Goal: Book appointment/travel/reservation

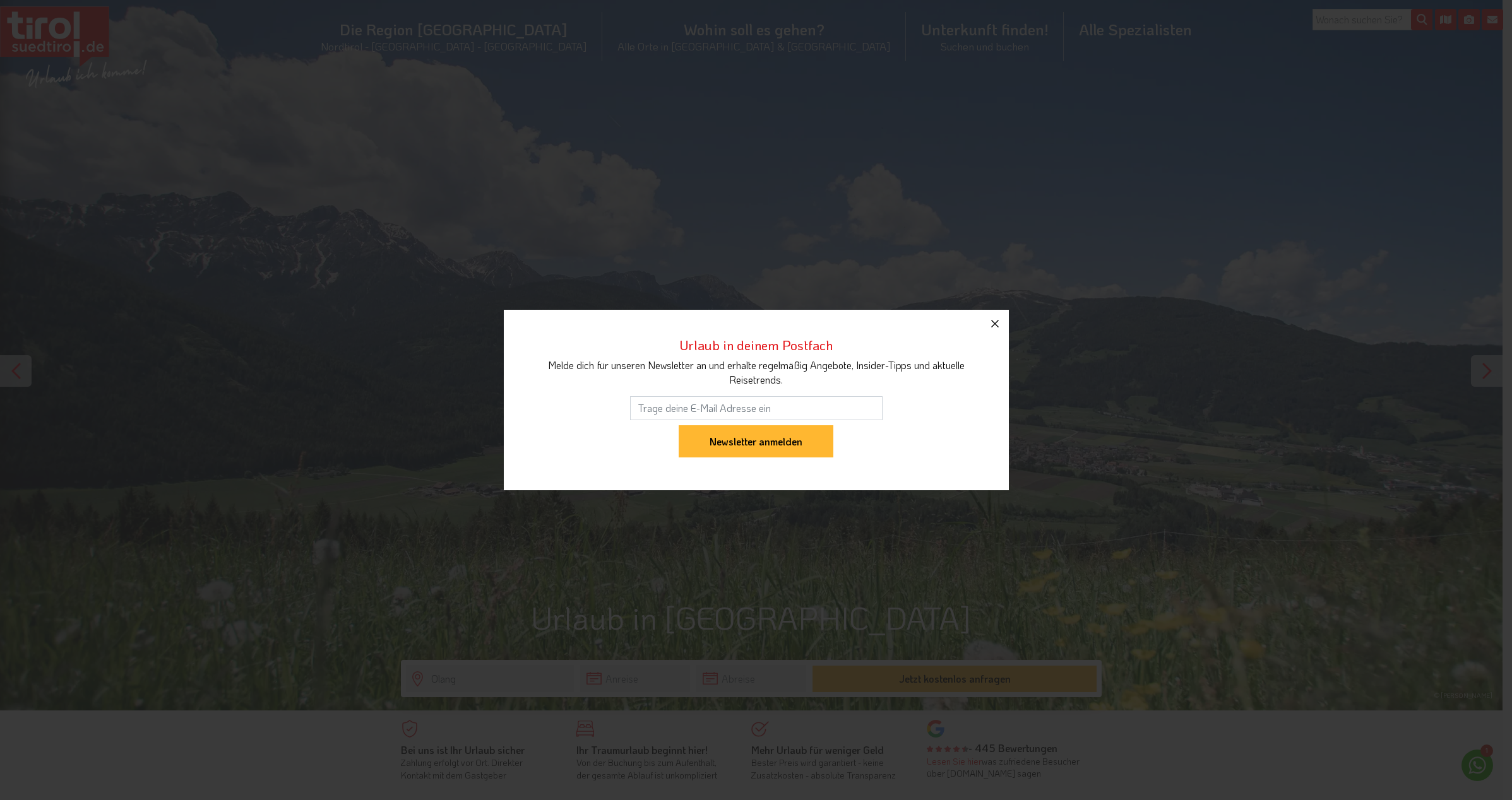
click at [1002, 326] on icon "button" at bounding box center [995, 324] width 15 height 15
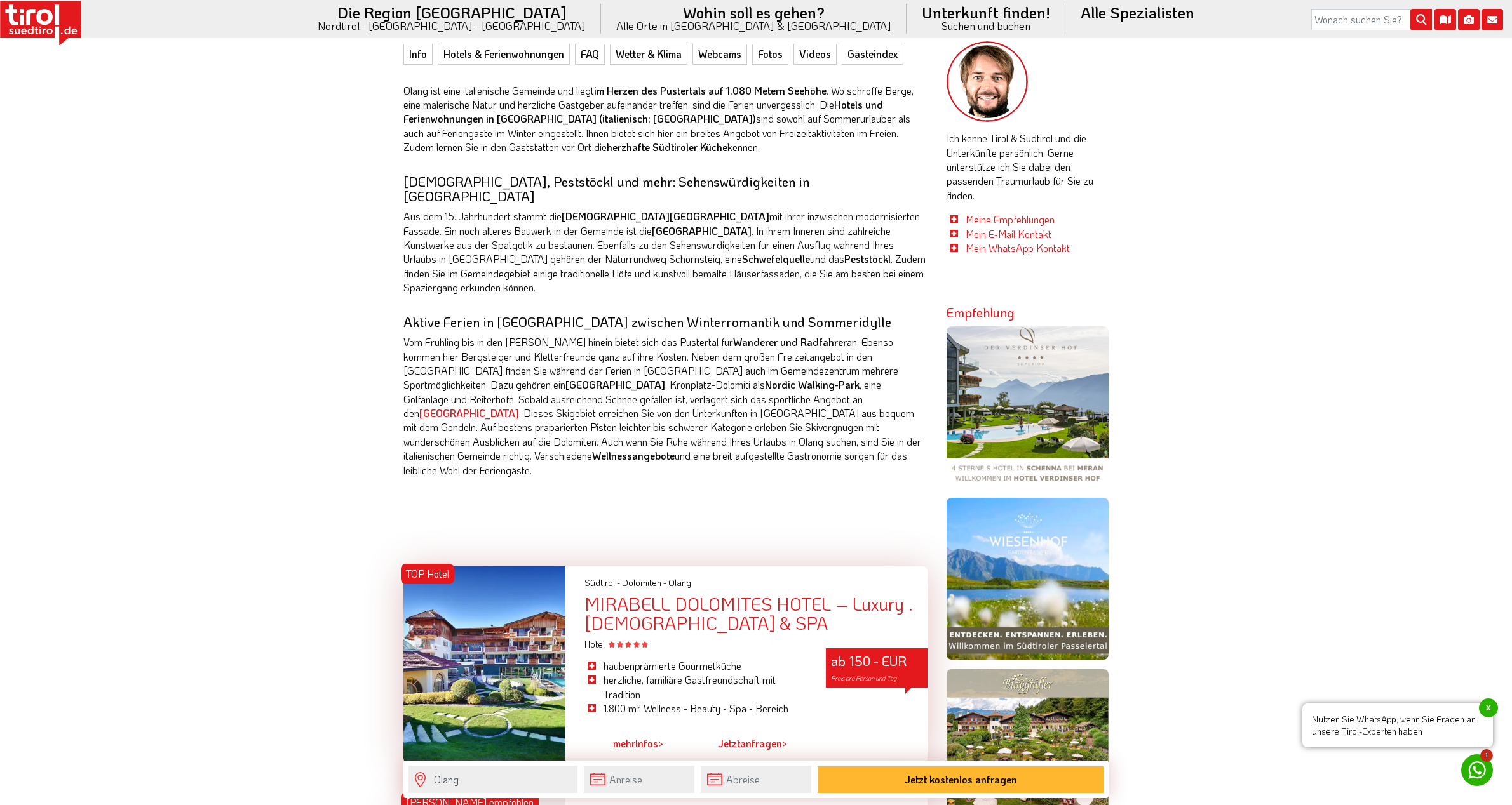
scroll to position [1079, 0]
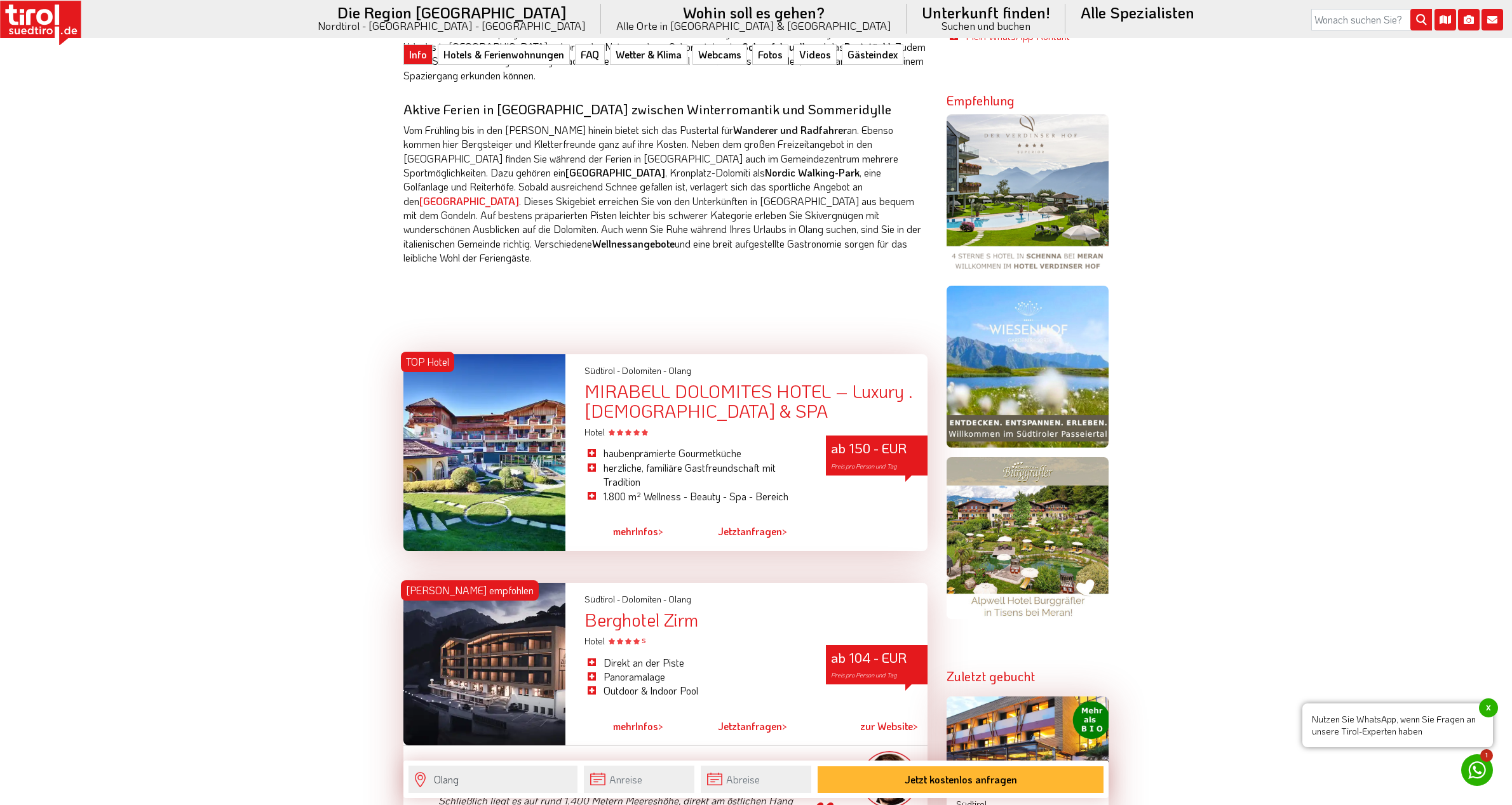
drag, startPoint x: 658, startPoint y: 351, endPoint x: 1385, endPoint y: 430, distance: 731.3
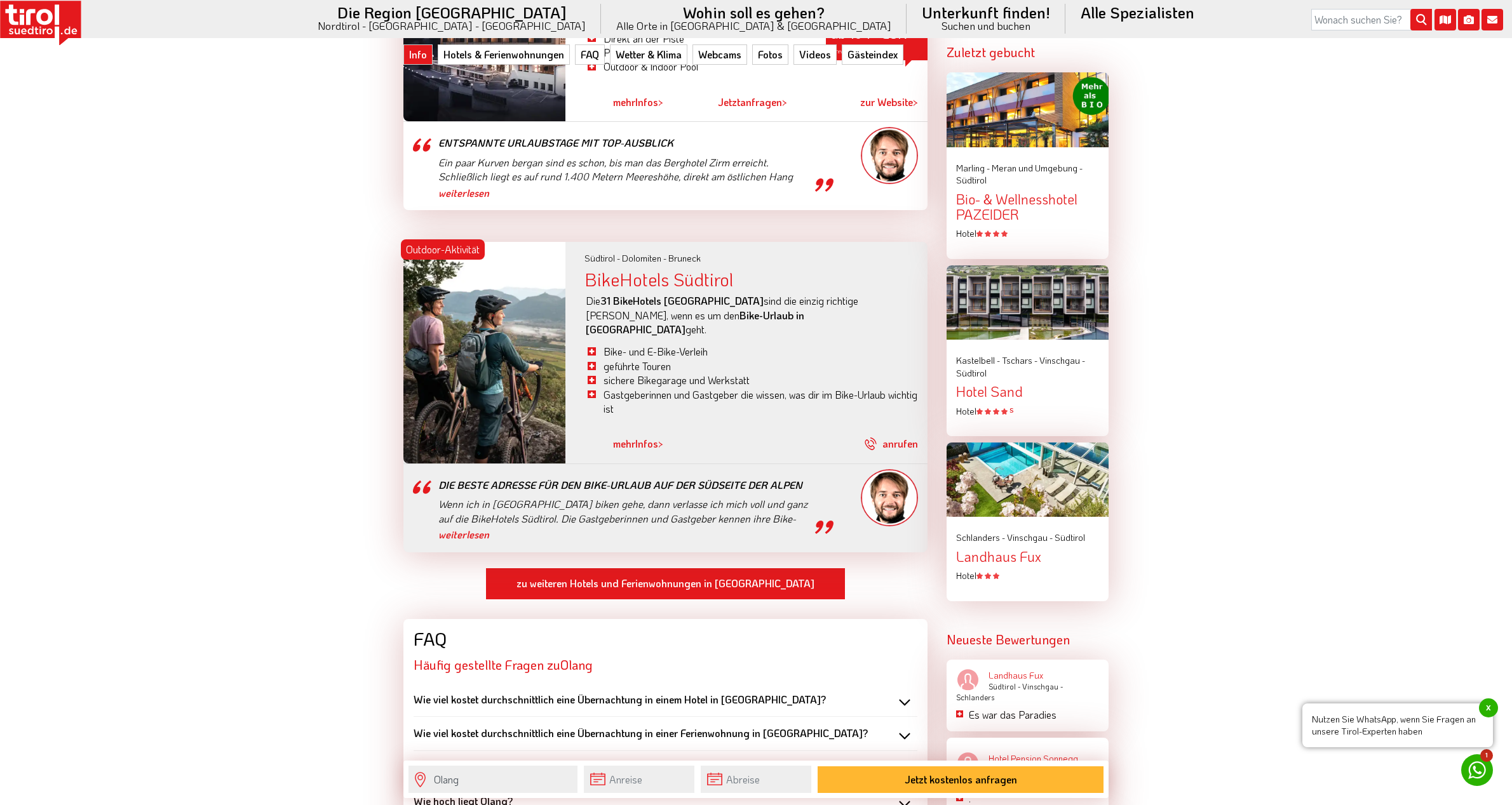
scroll to position [1715, 0]
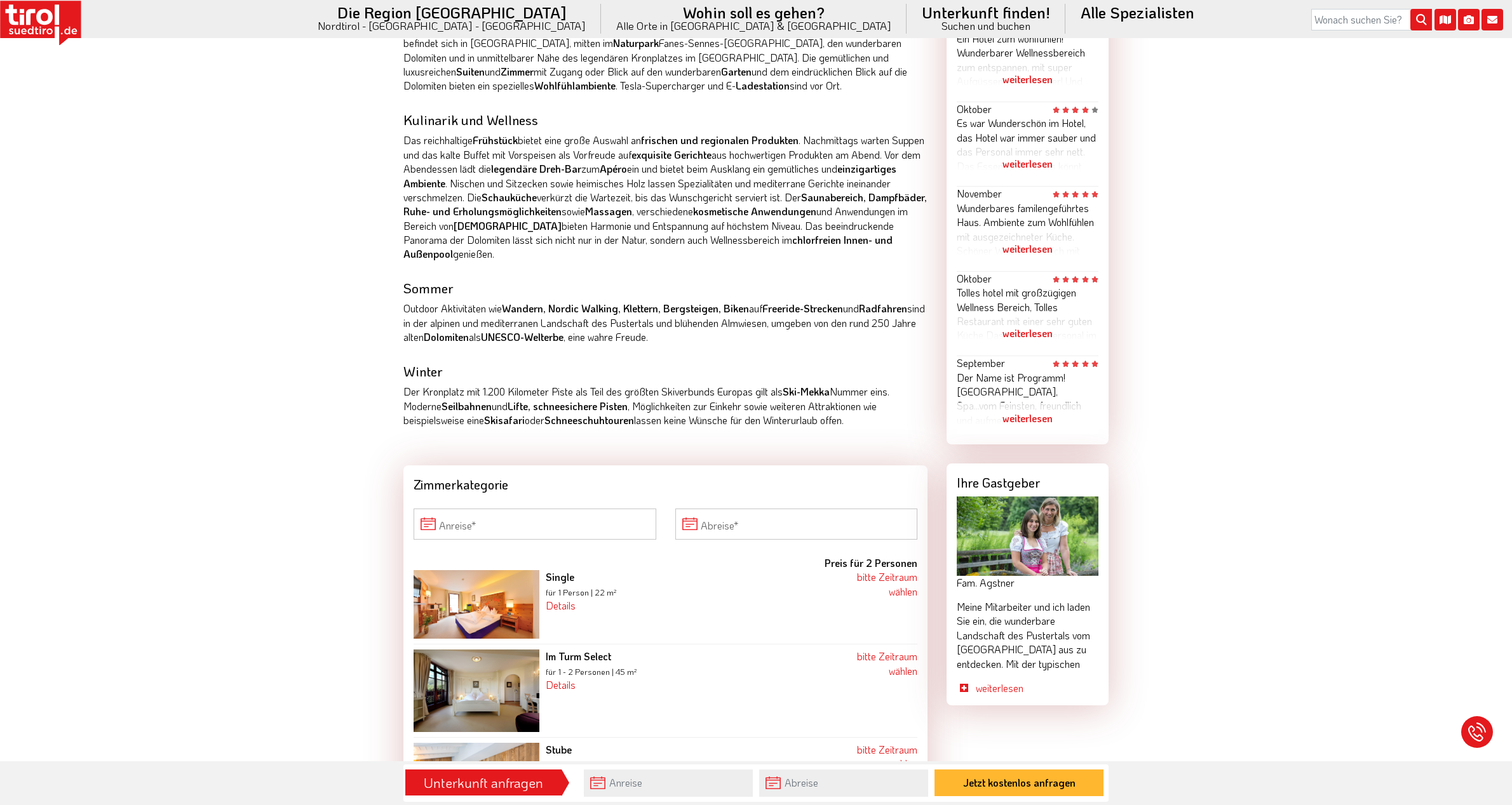
scroll to position [1143, 0]
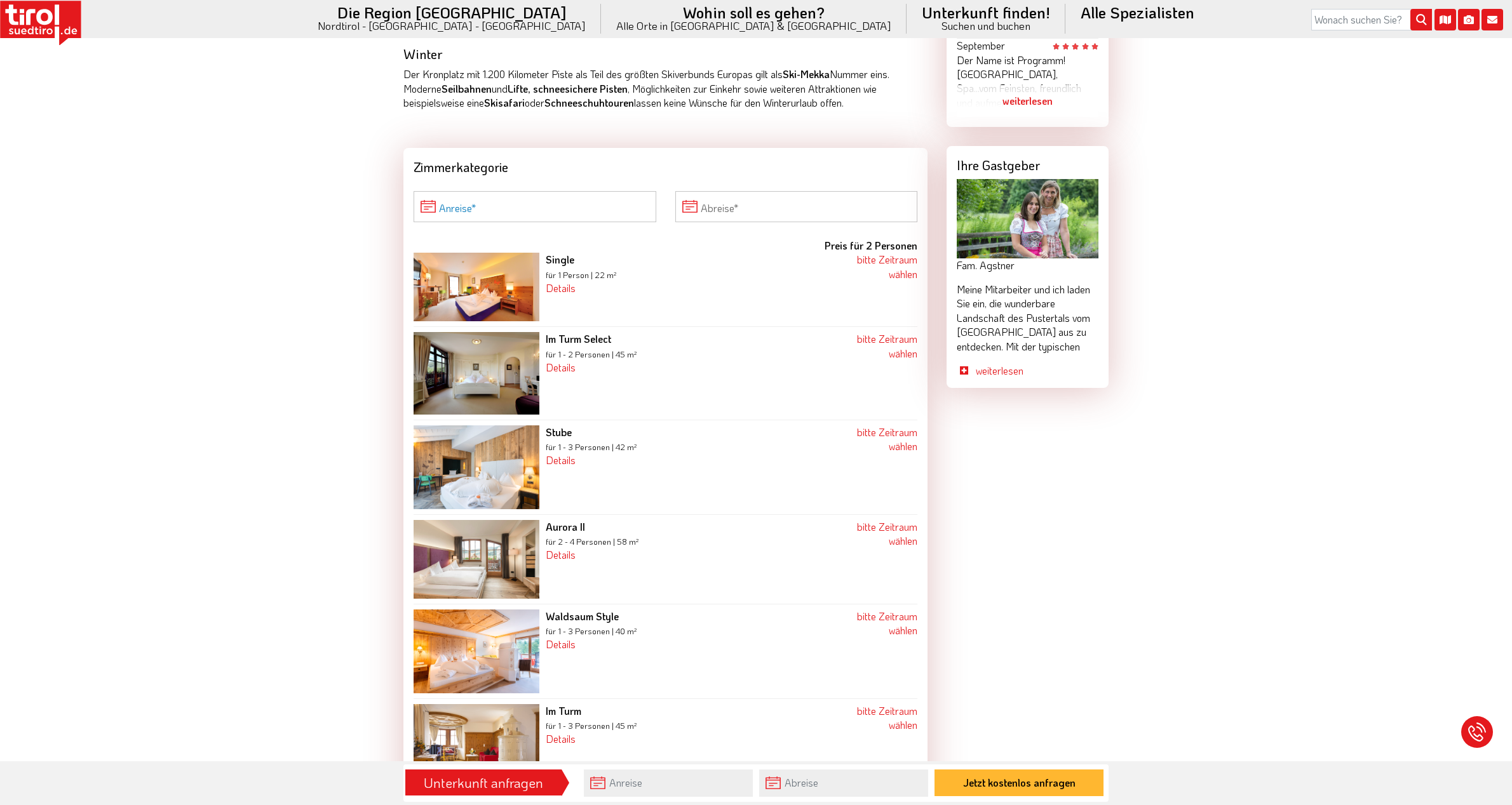
click at [488, 191] on input "Anreise" at bounding box center [535, 206] width 243 height 31
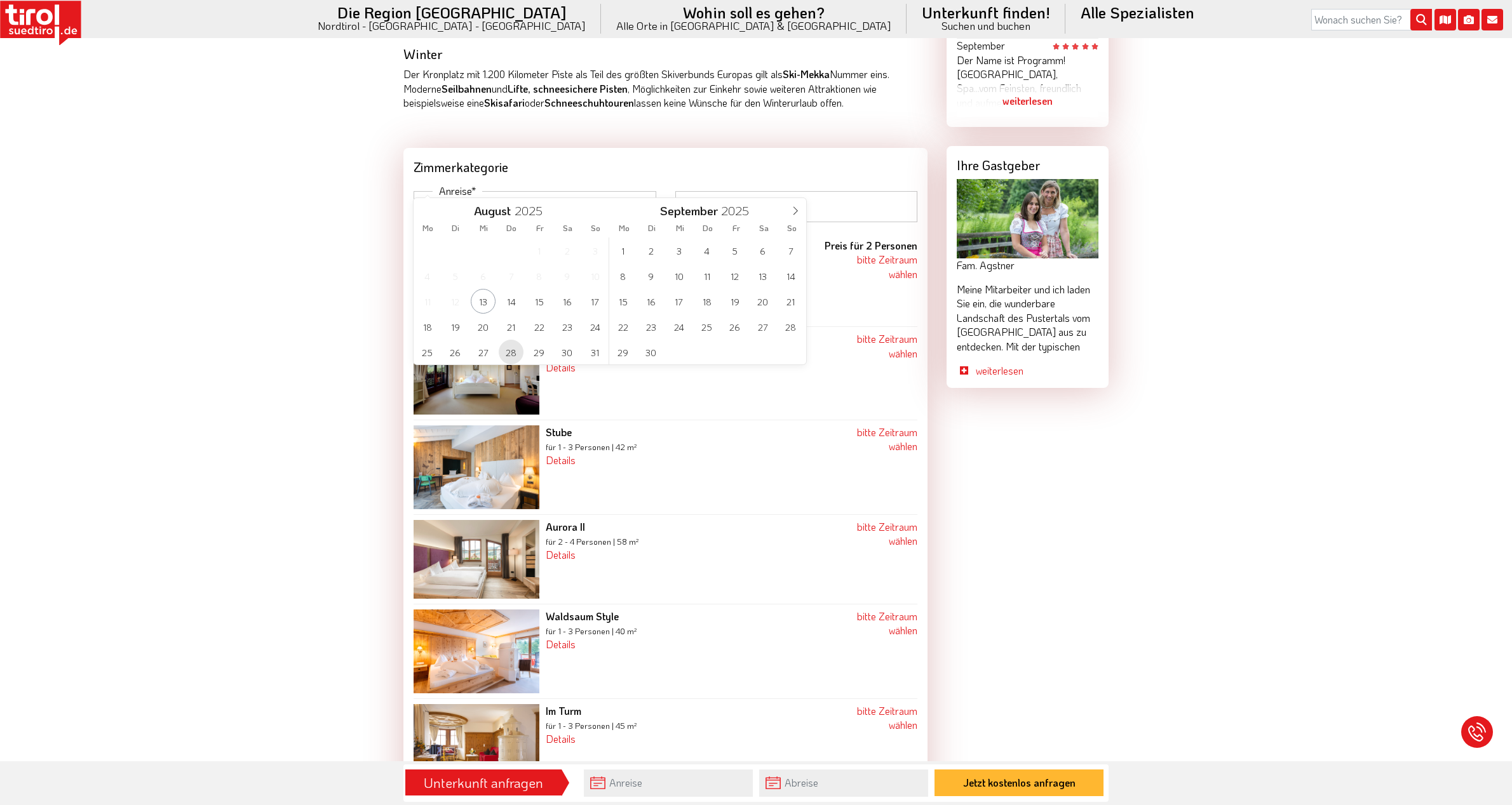
click at [515, 348] on span "28" at bounding box center [511, 352] width 24 height 24
click at [658, 254] on span "2" at bounding box center [651, 251] width 24 height 24
type input "28-08-2025"
type input "02-09-2025"
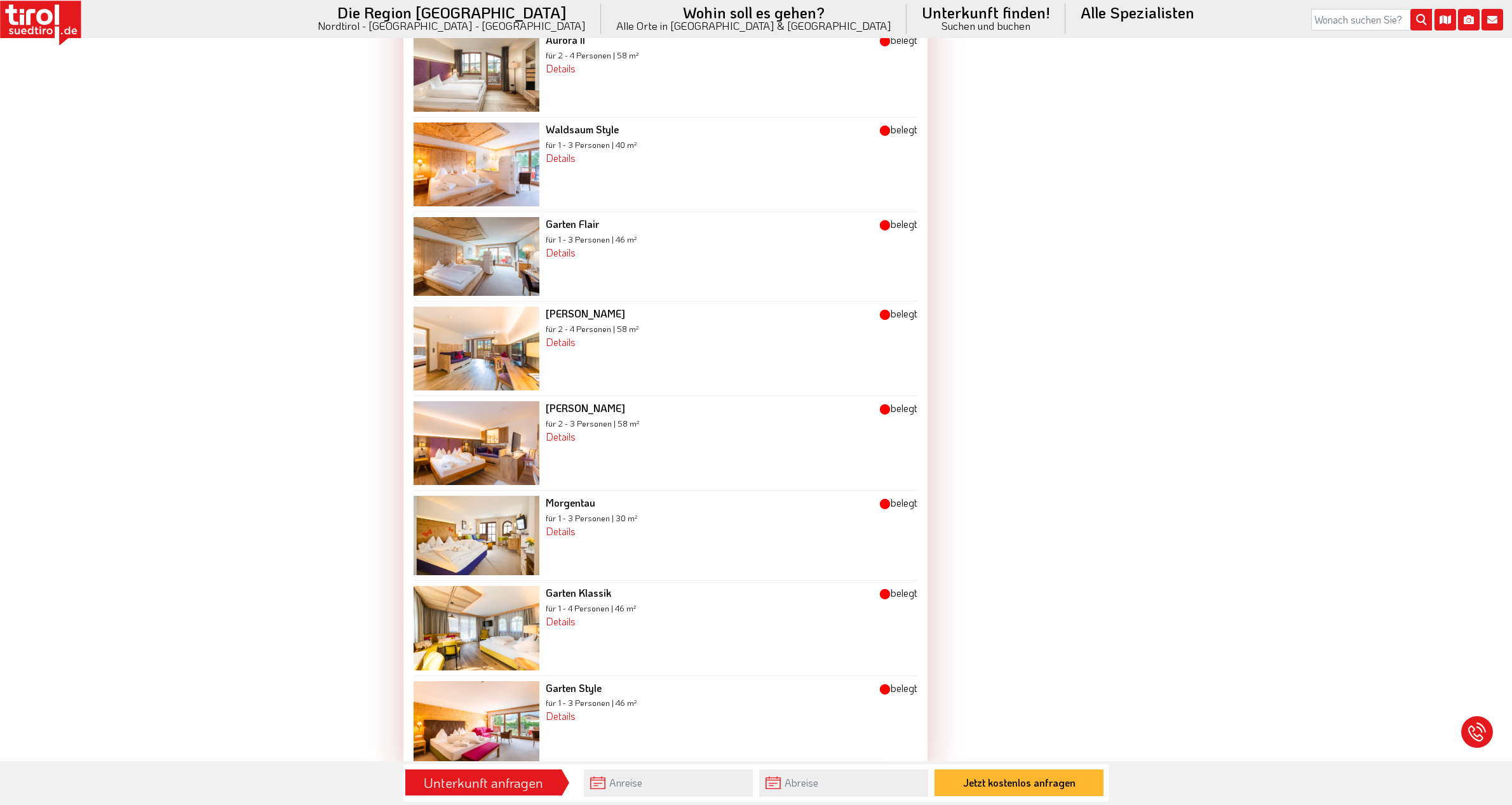
scroll to position [1841, 0]
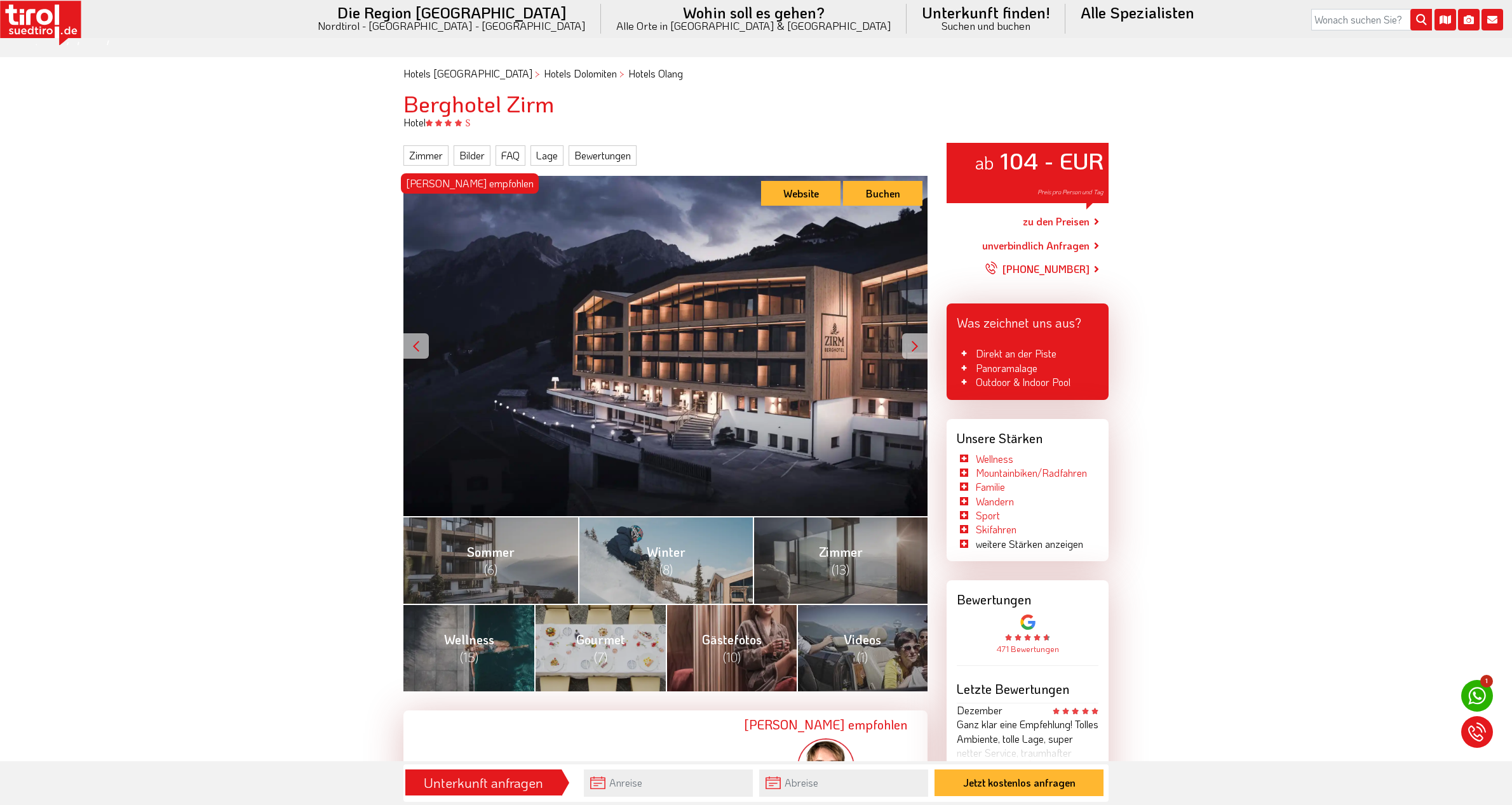
scroll to position [190, 0]
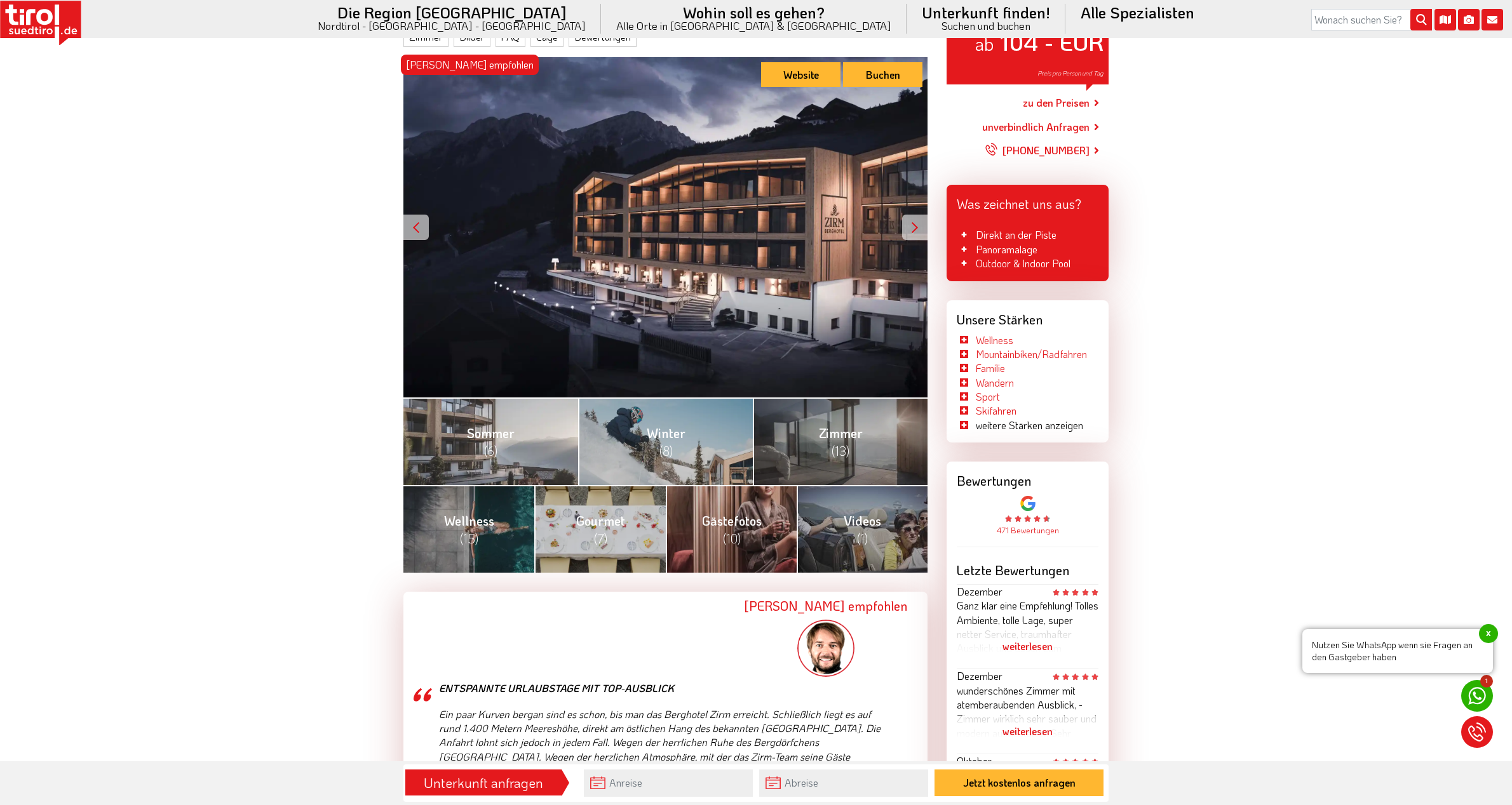
click at [528, 426] on link "Sommer (6)" at bounding box center [491, 441] width 175 height 88
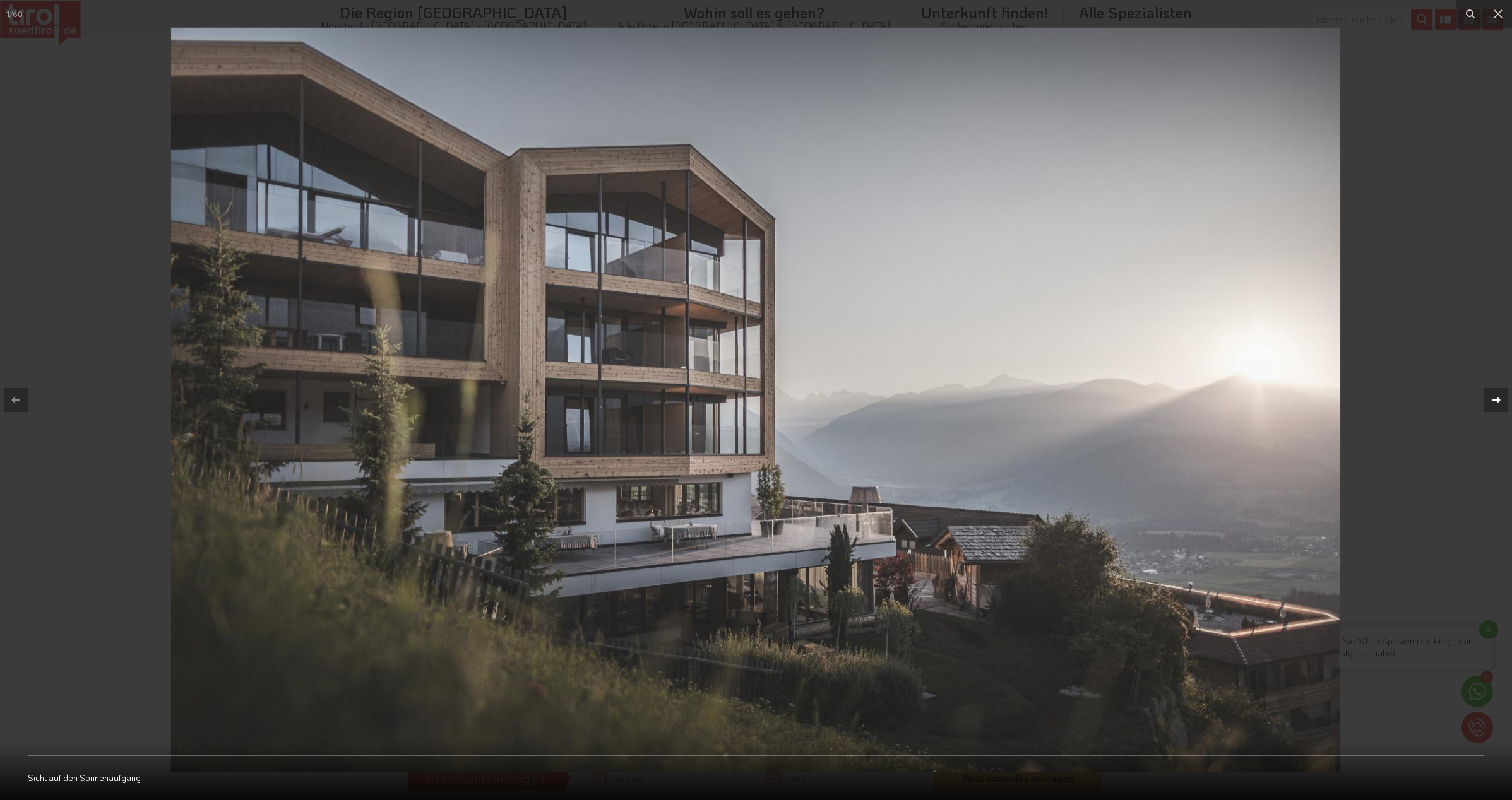
click at [1502, 405] on icon at bounding box center [1497, 400] width 15 height 15
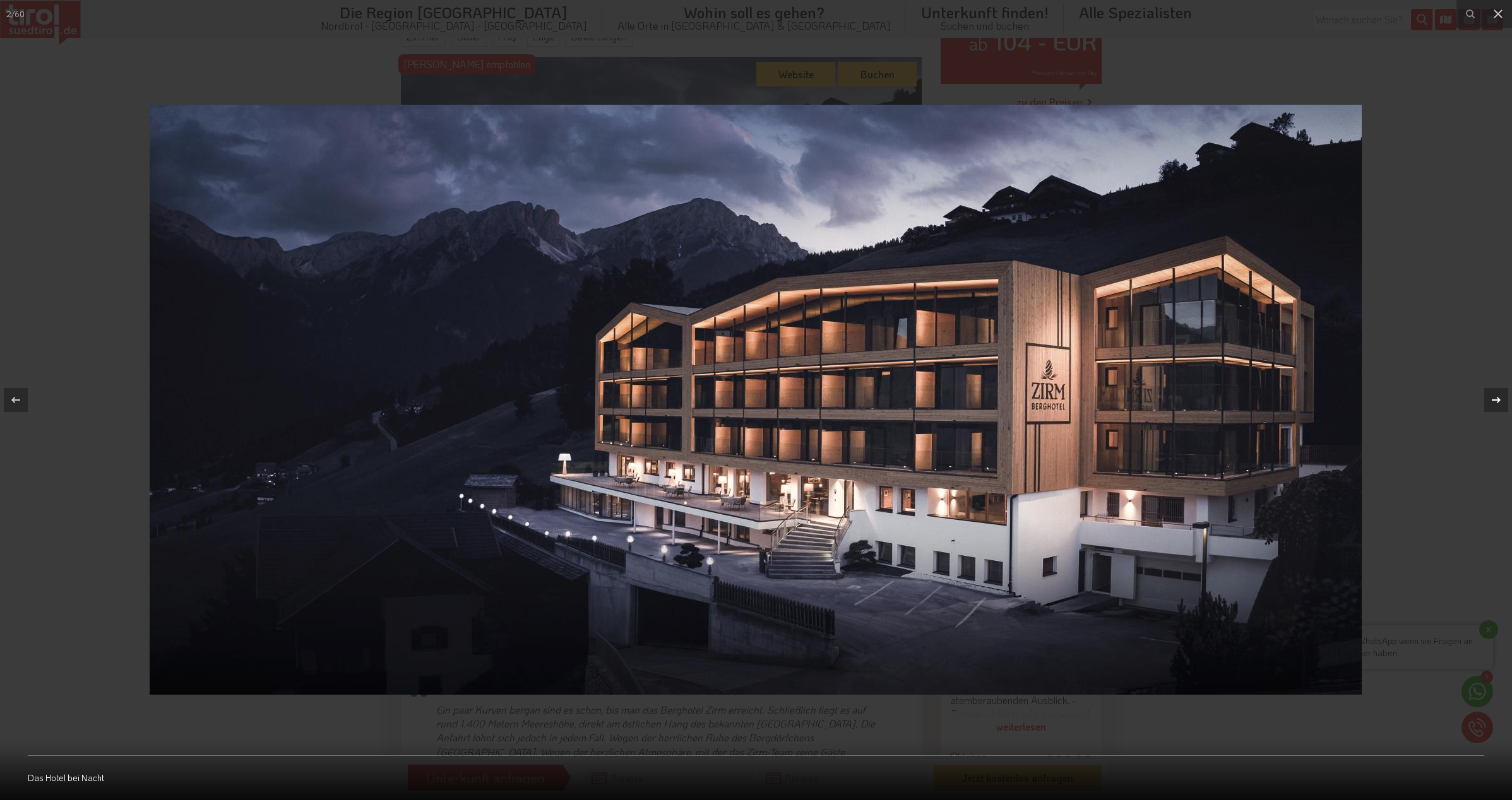
click at [1502, 405] on icon at bounding box center [1497, 400] width 15 height 15
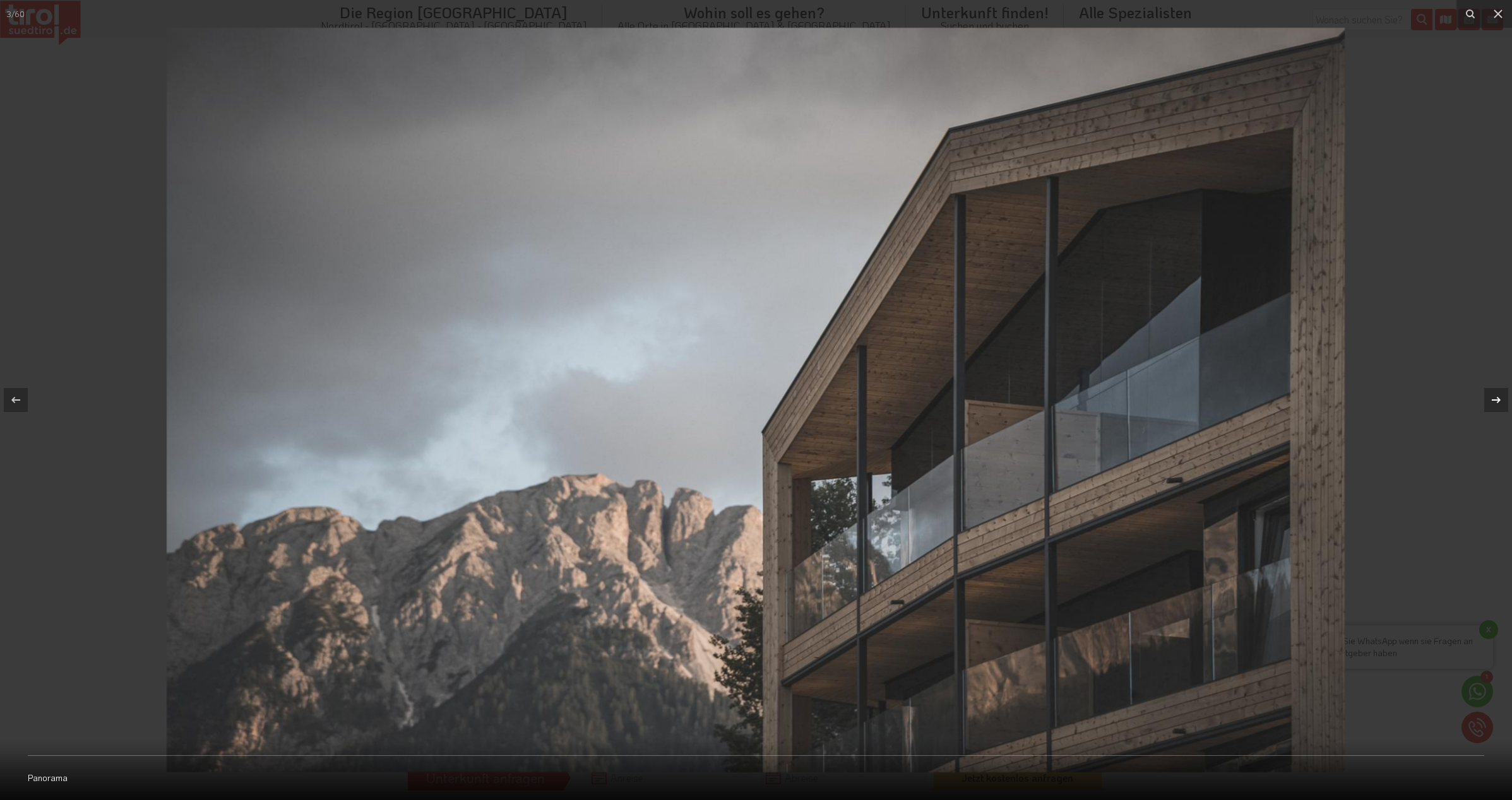
click at [1502, 405] on icon at bounding box center [1497, 400] width 15 height 15
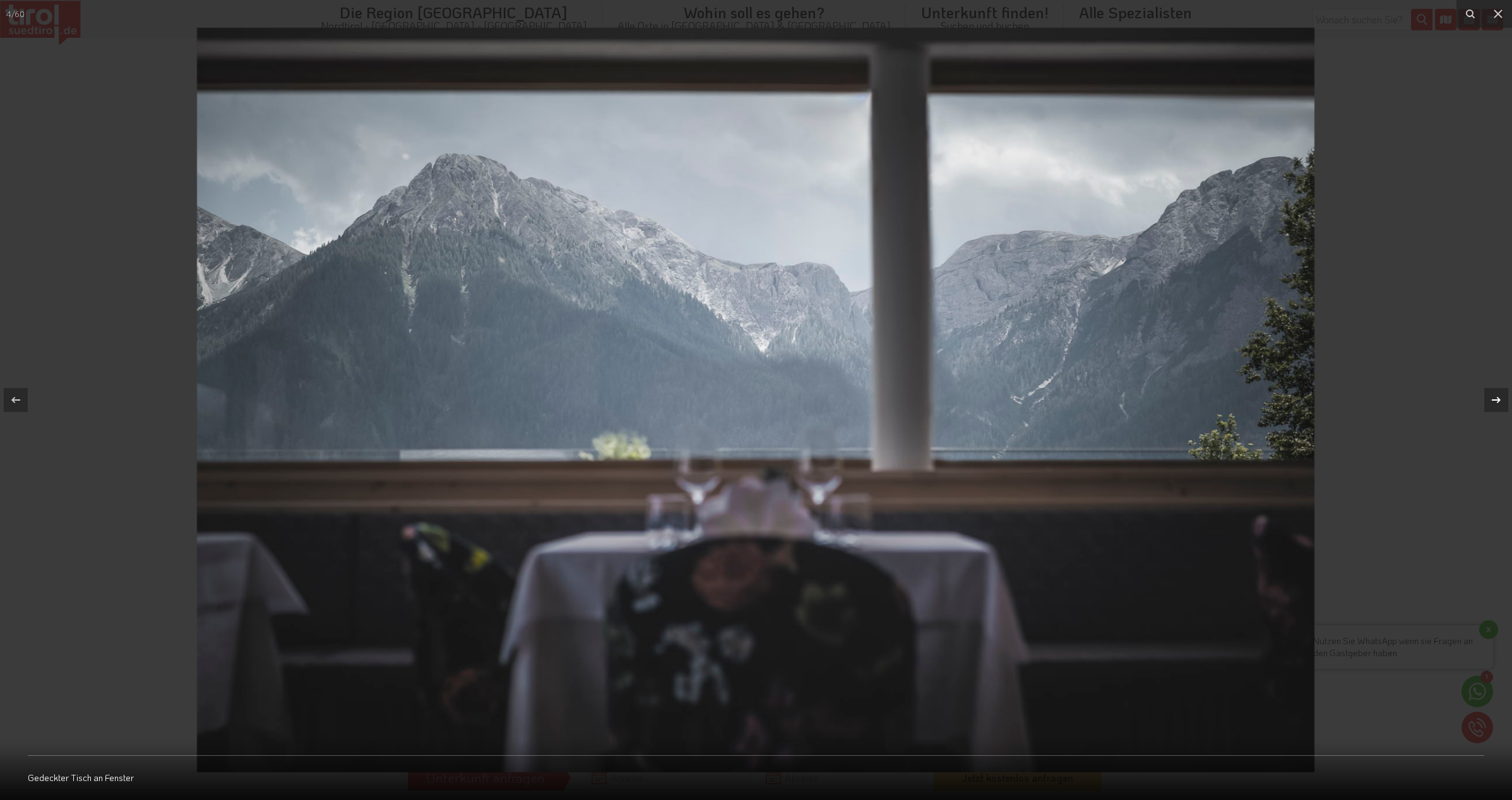
click at [1502, 405] on icon at bounding box center [1497, 400] width 15 height 15
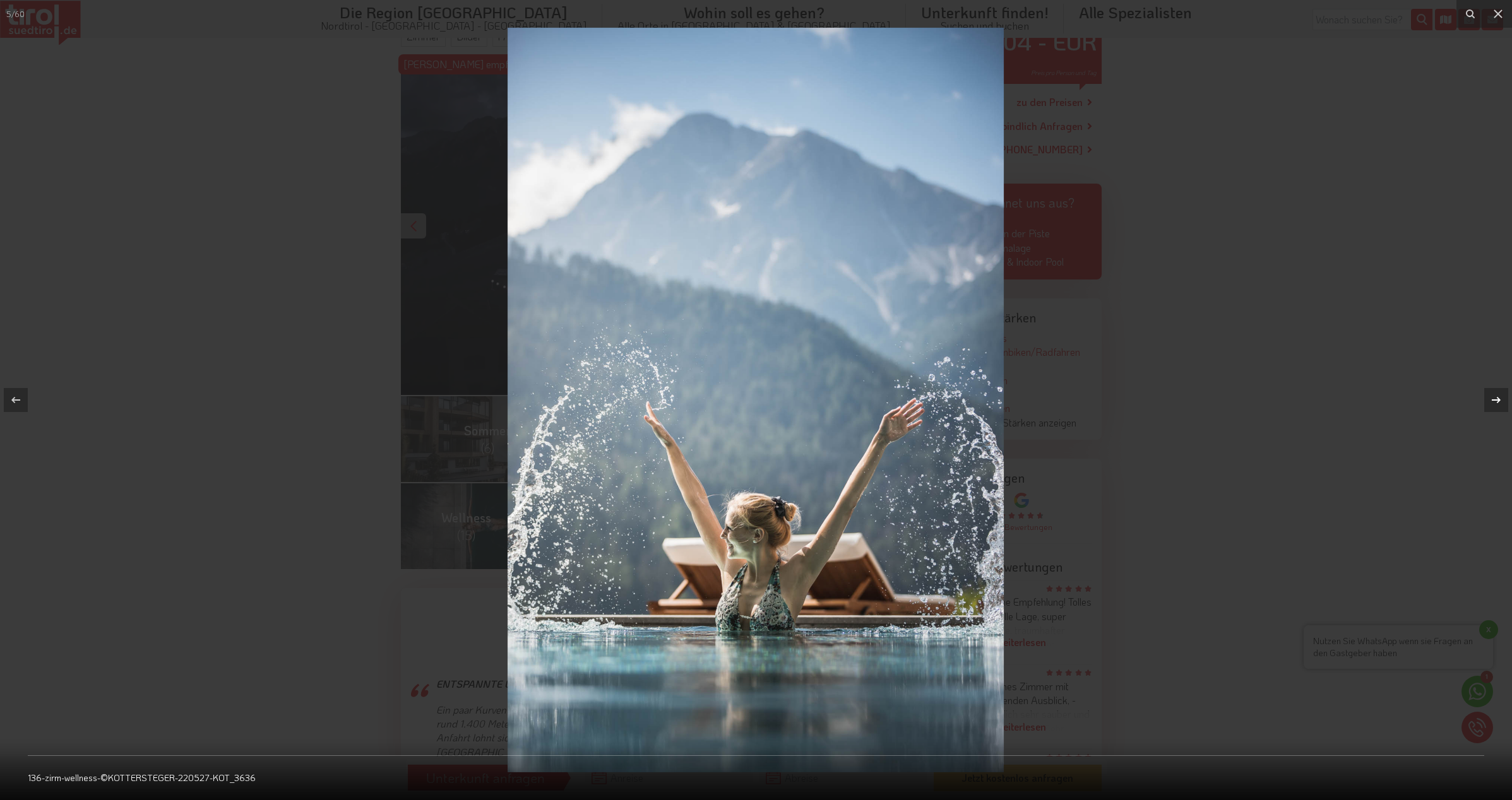
click at [1502, 405] on icon at bounding box center [1497, 400] width 15 height 15
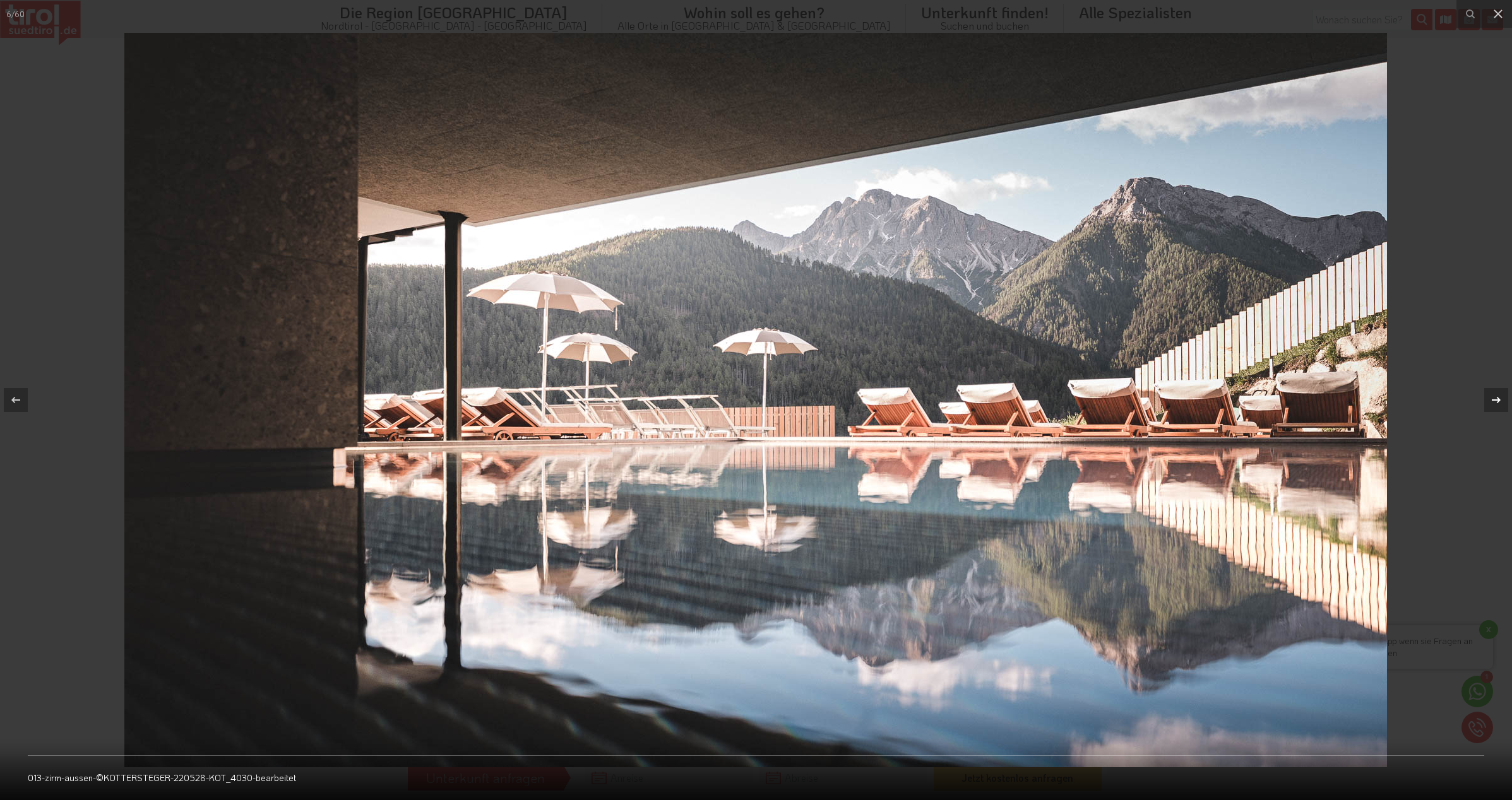
click at [1502, 405] on icon at bounding box center [1497, 400] width 15 height 15
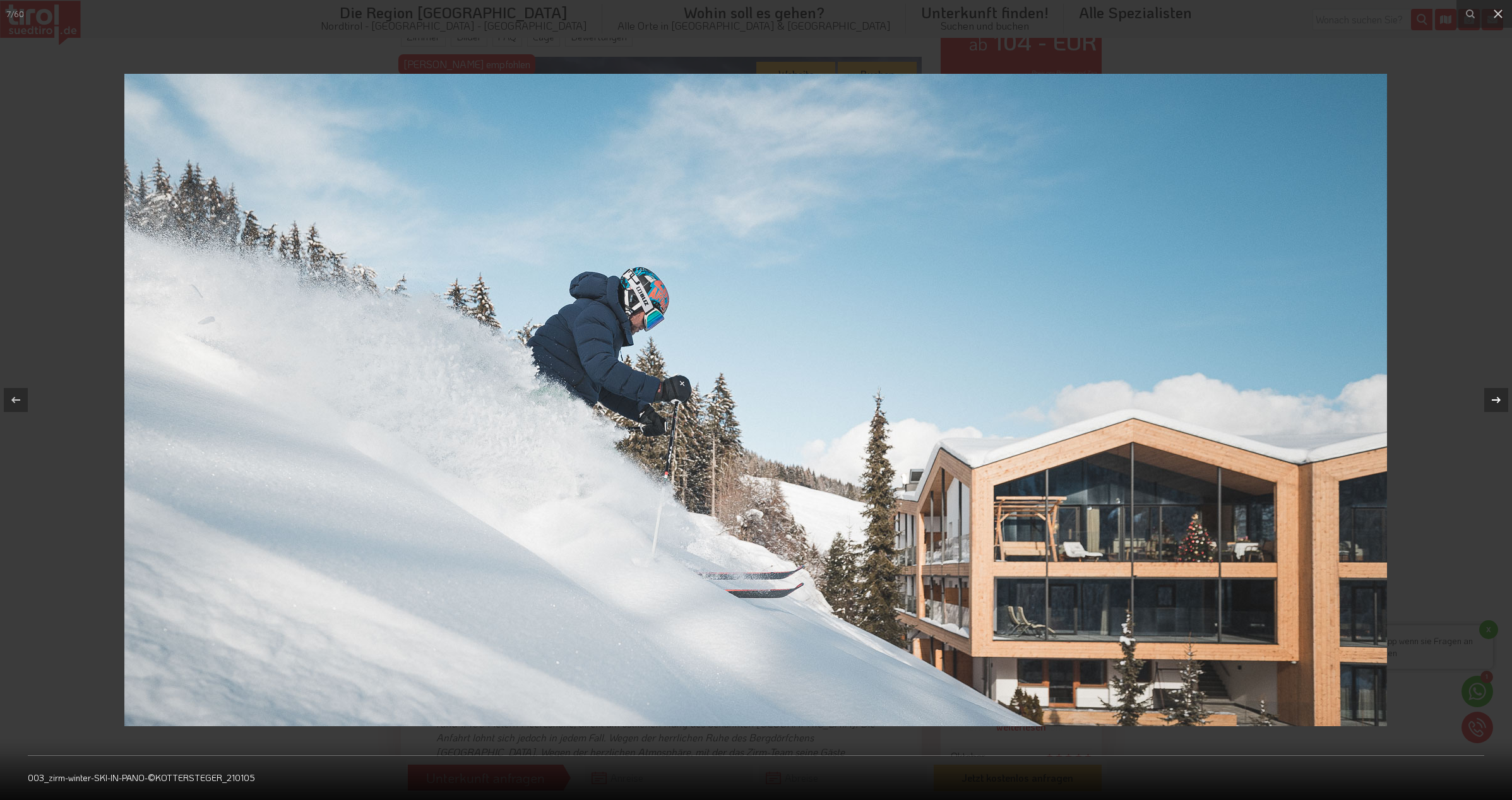
click at [1502, 405] on icon at bounding box center [1497, 400] width 15 height 15
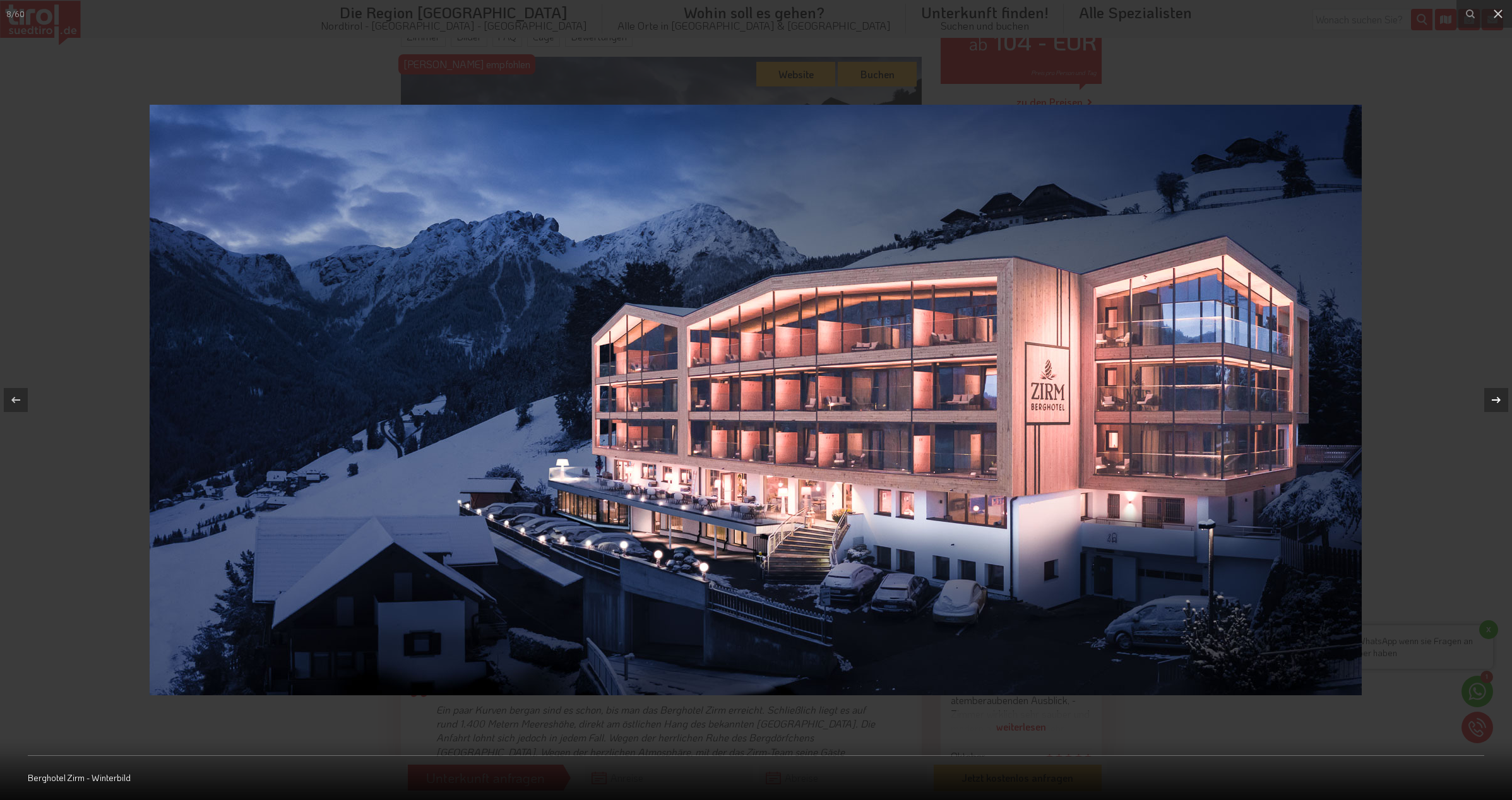
click at [1502, 405] on icon at bounding box center [1497, 400] width 15 height 15
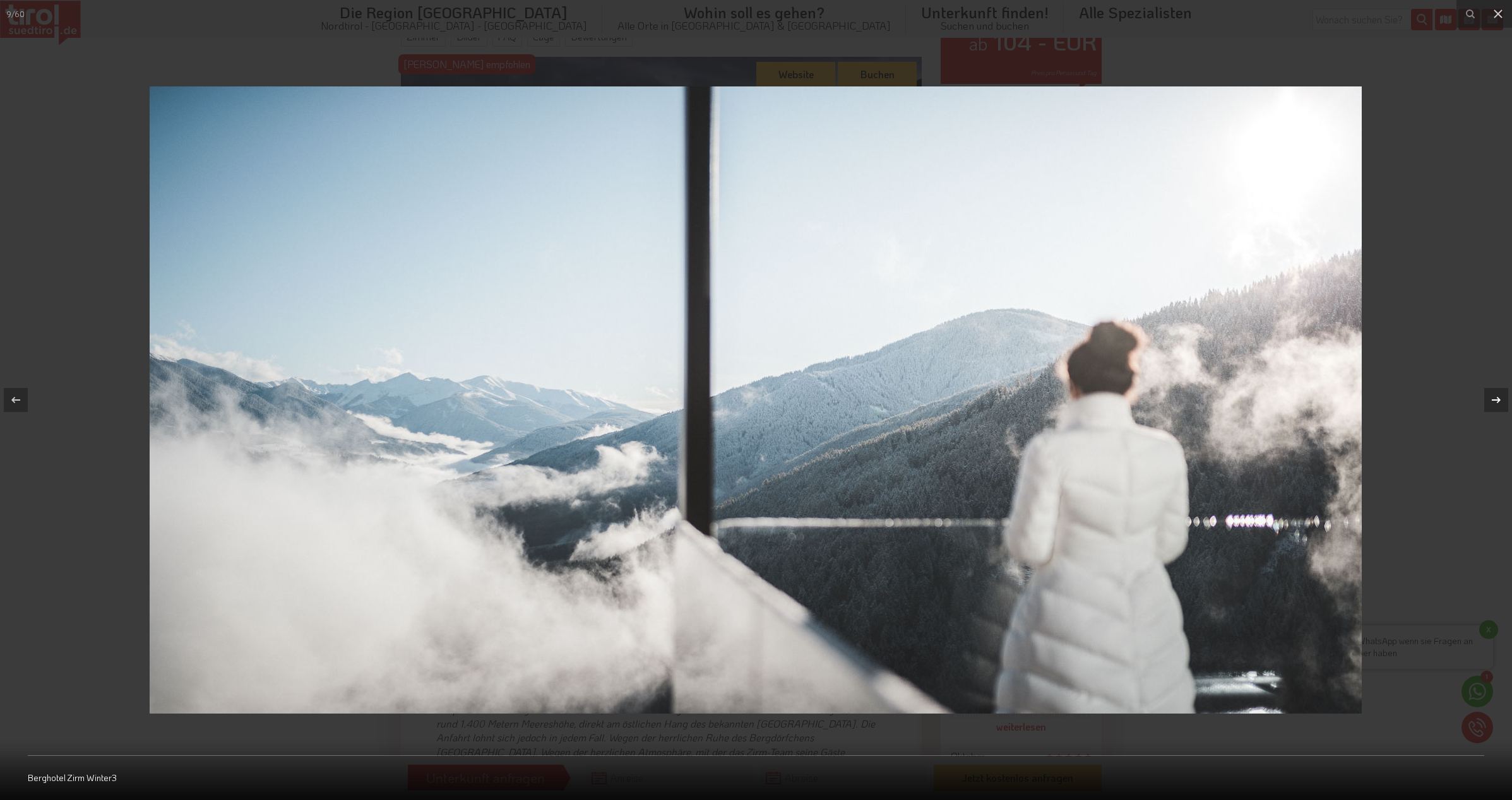
click at [1498, 396] on icon at bounding box center [1497, 400] width 15 height 15
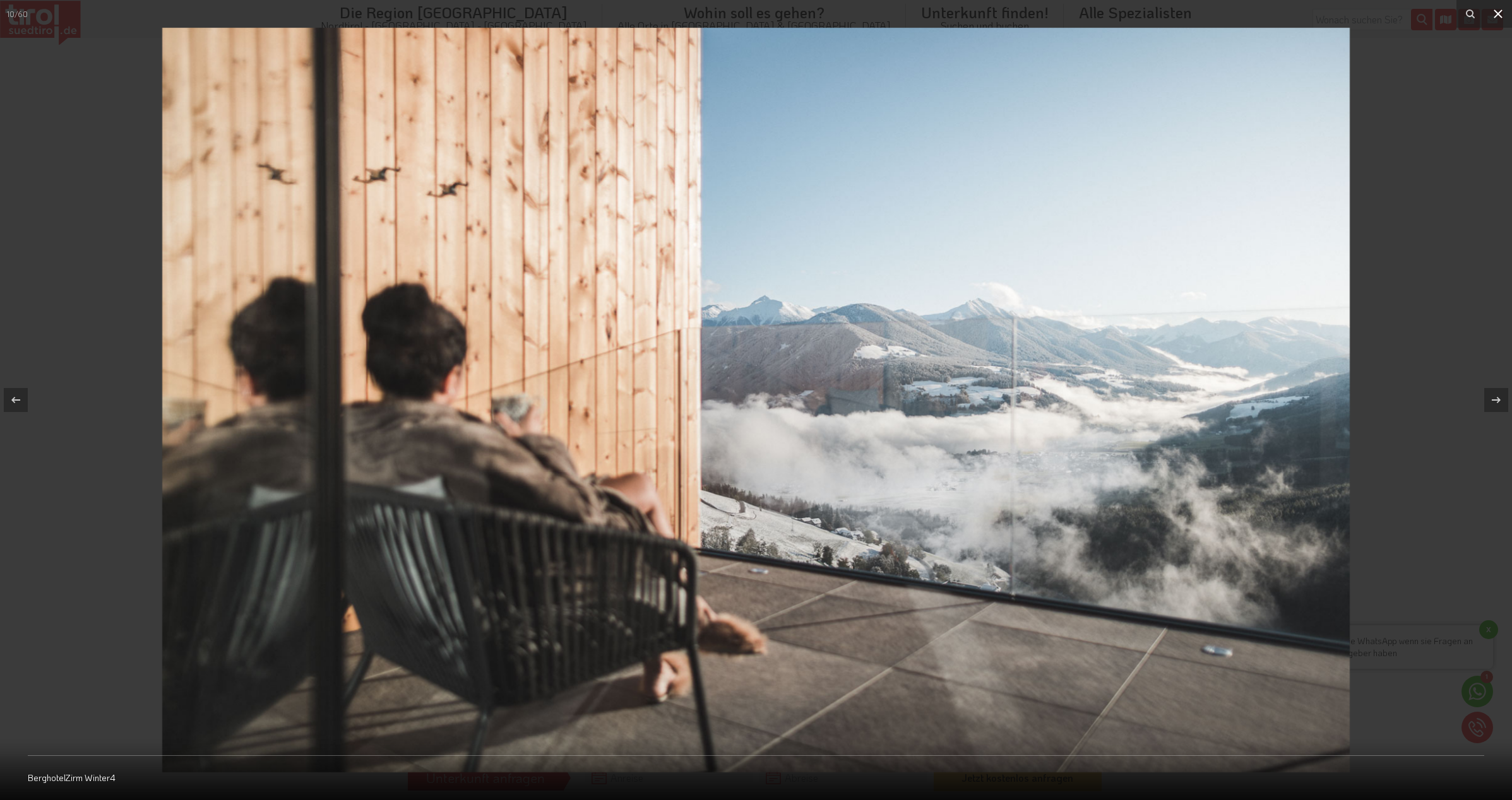
click at [1496, 19] on icon at bounding box center [1498, 14] width 15 height 15
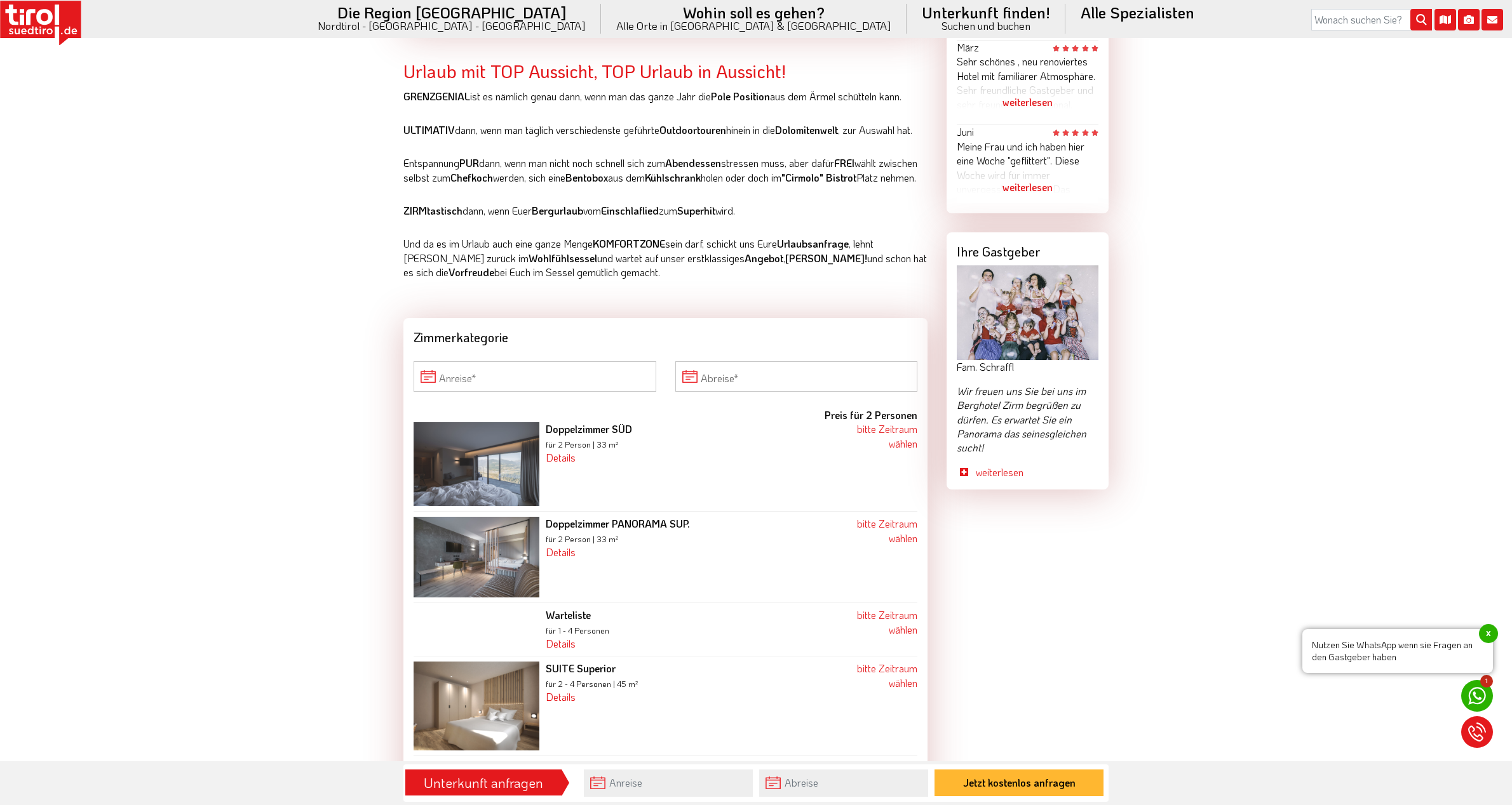
scroll to position [1079, 0]
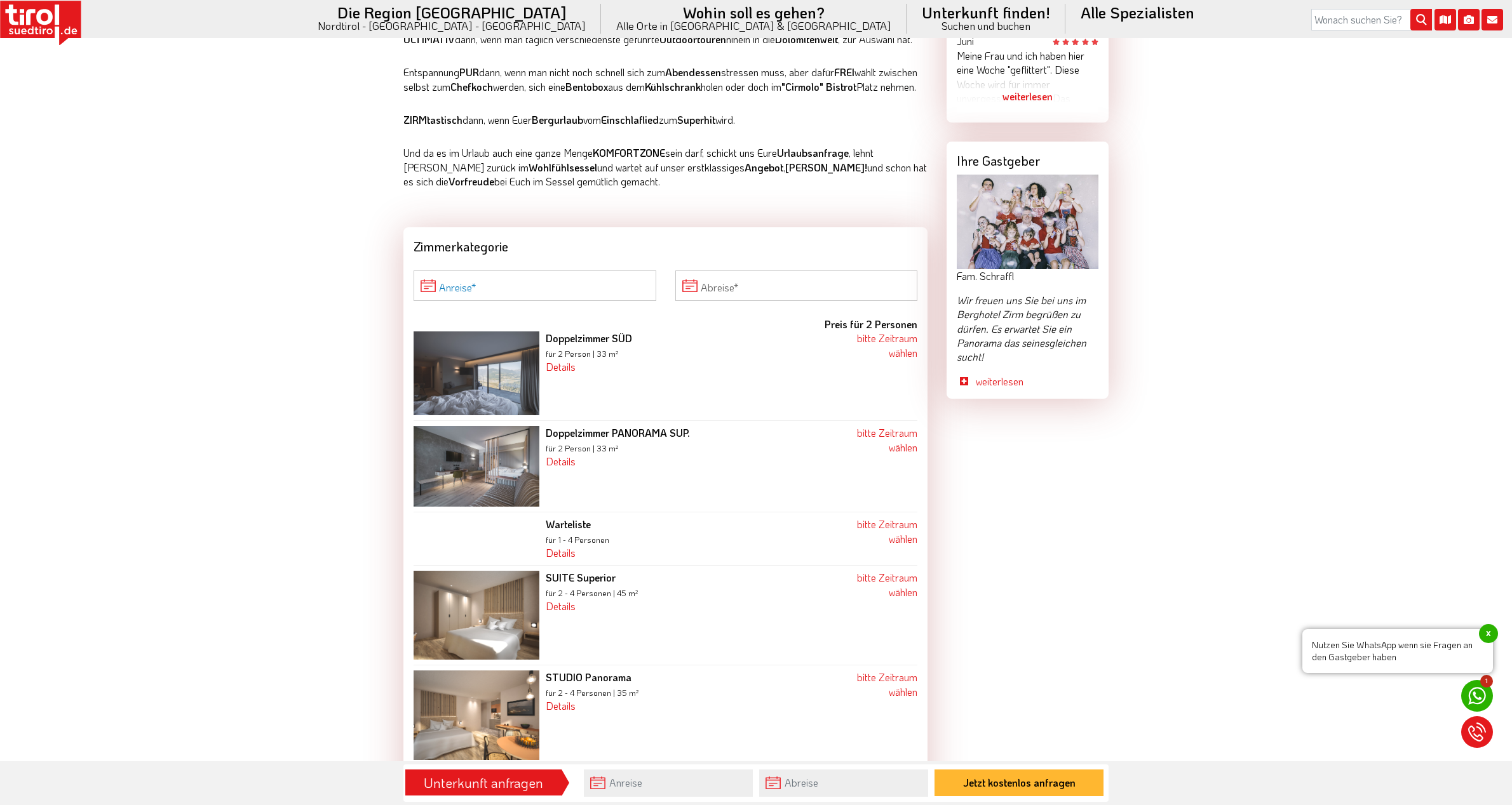
click at [516, 301] on input "Anreise" at bounding box center [535, 286] width 243 height 31
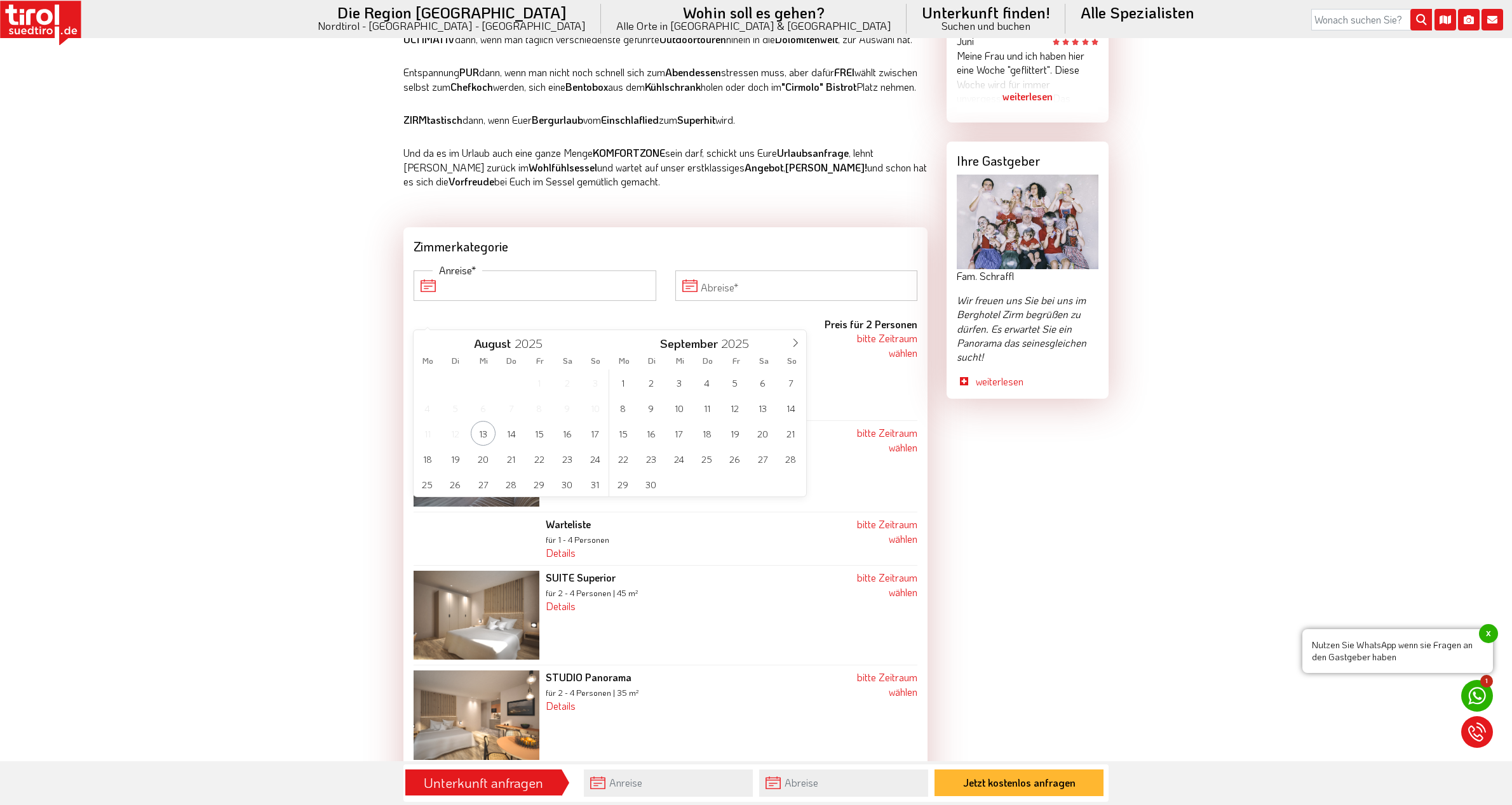
click at [516, 301] on input "Anreise" at bounding box center [535, 286] width 243 height 31
click at [564, 301] on input "Anreise" at bounding box center [535, 286] width 243 height 31
click at [518, 484] on span "28" at bounding box center [511, 484] width 24 height 24
click at [742, 301] on input "Abreise" at bounding box center [797, 286] width 243 height 31
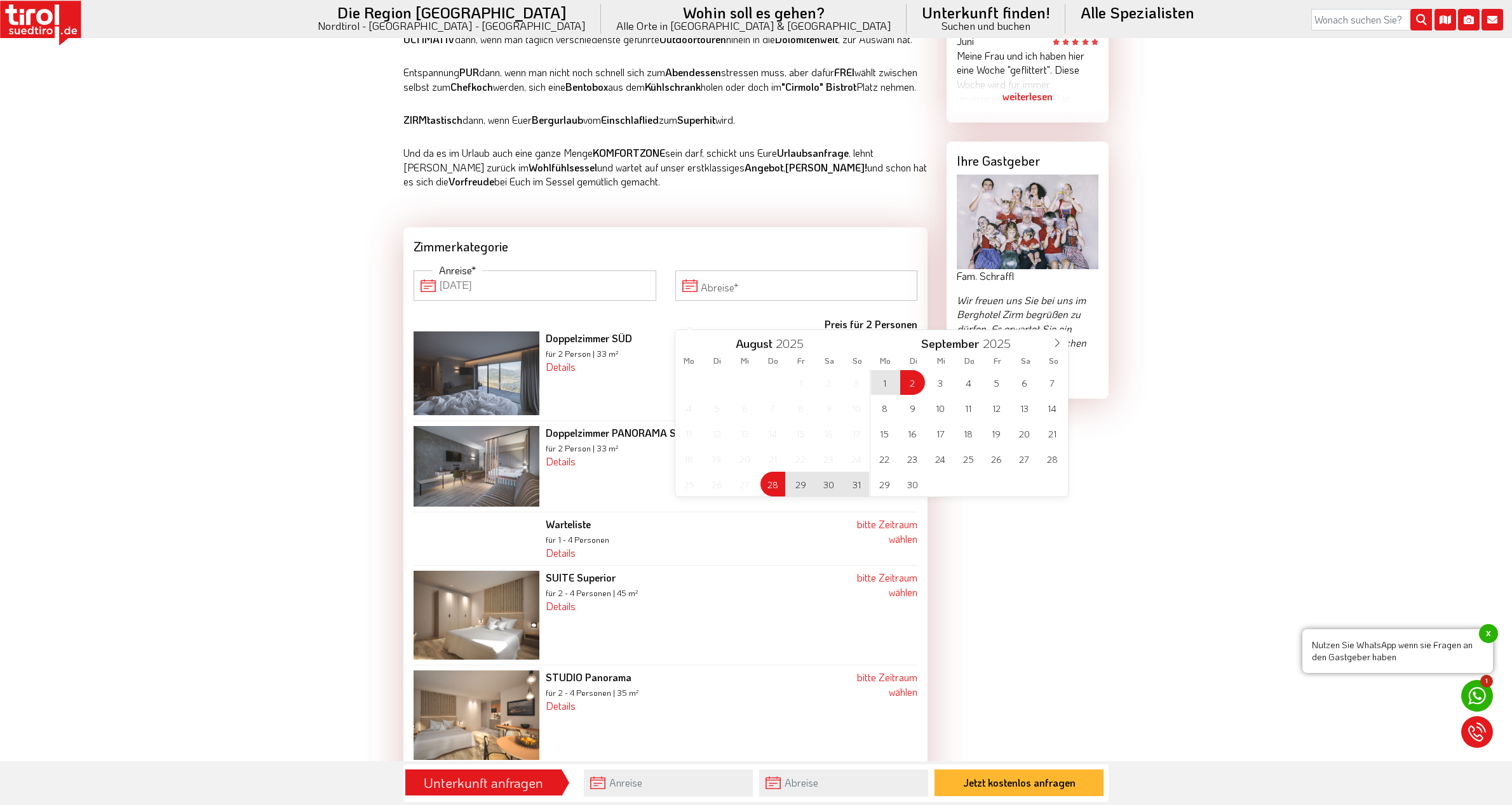
click at [915, 386] on span "2" at bounding box center [912, 383] width 24 height 24
type input "28-08-2025"
type input "02-09-2025"
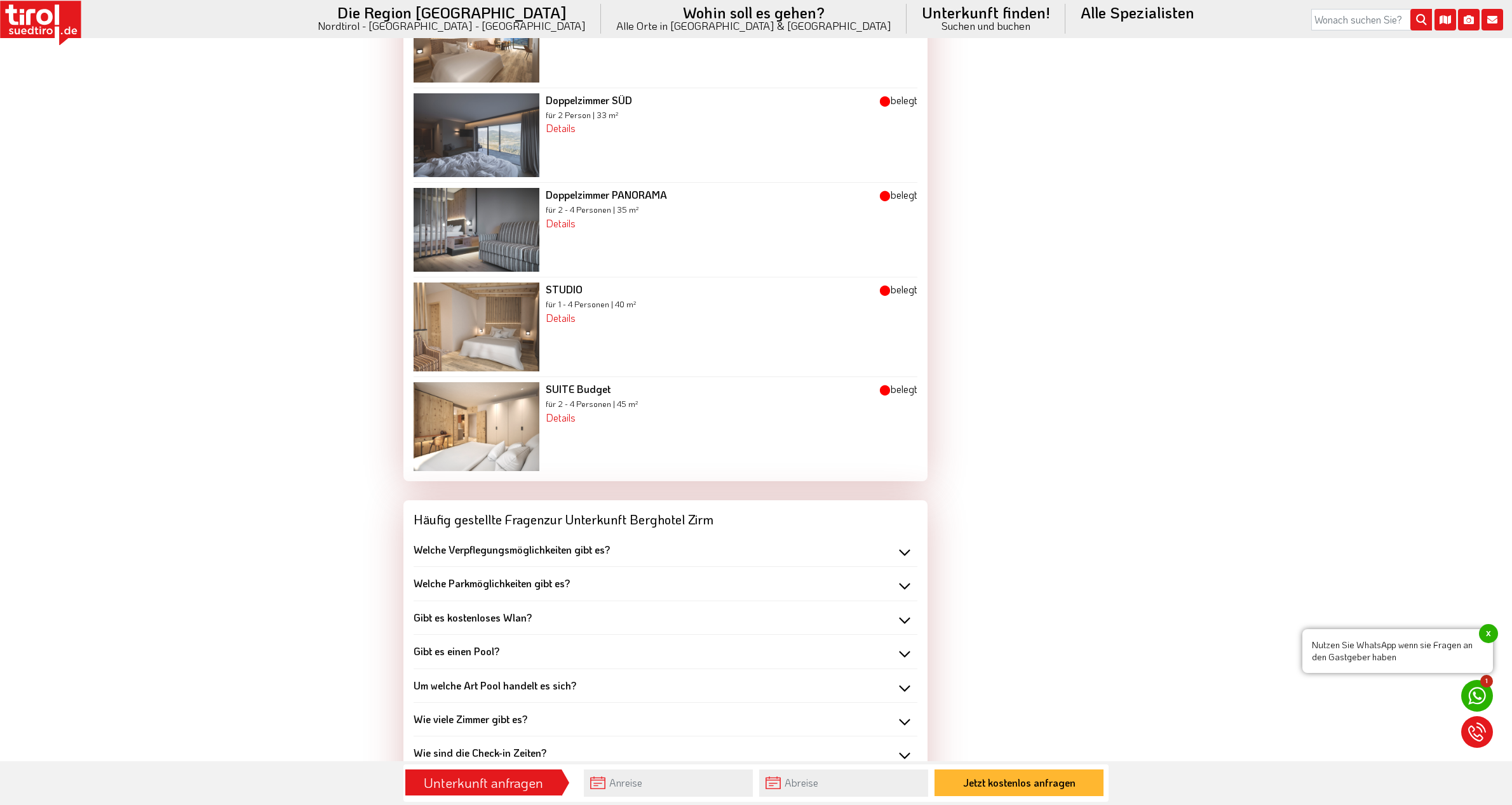
scroll to position [1651, 0]
